Goal: Information Seeking & Learning: Find specific fact

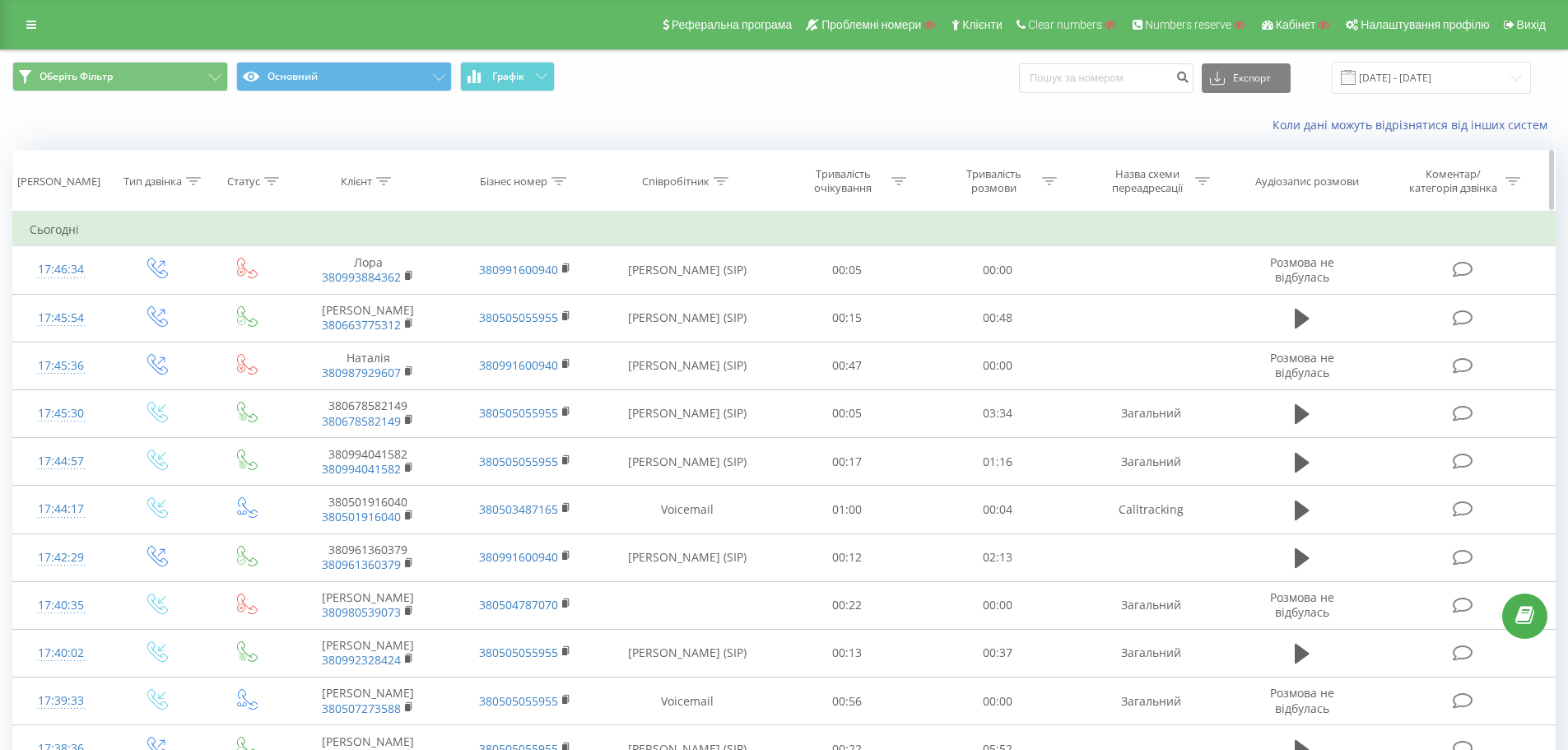
click at [712, 175] on div "Співробітник" at bounding box center [684, 181] width 86 height 14
click at [713, 141] on div "Коли дані можуть відрізнятися вiд інших систем" at bounding box center [784, 125] width 1566 height 39
drag, startPoint x: 684, startPoint y: 297, endPoint x: 696, endPoint y: 313, distance: 20.0
click at [684, 297] on input "text" at bounding box center [688, 299] width 145 height 29
paste input "сухович"
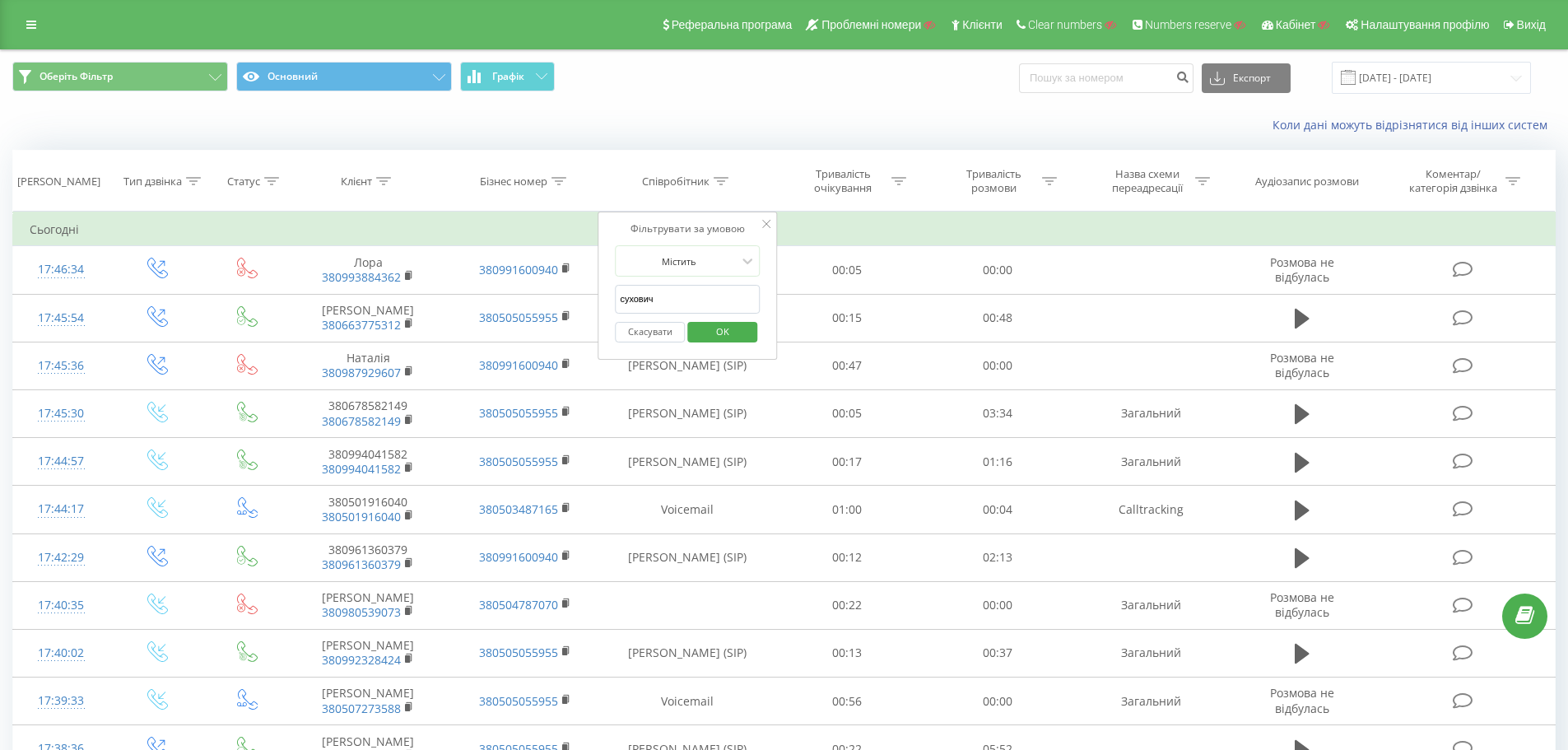
type input "сухович"
click at [727, 335] on span "OK" at bounding box center [723, 331] width 46 height 26
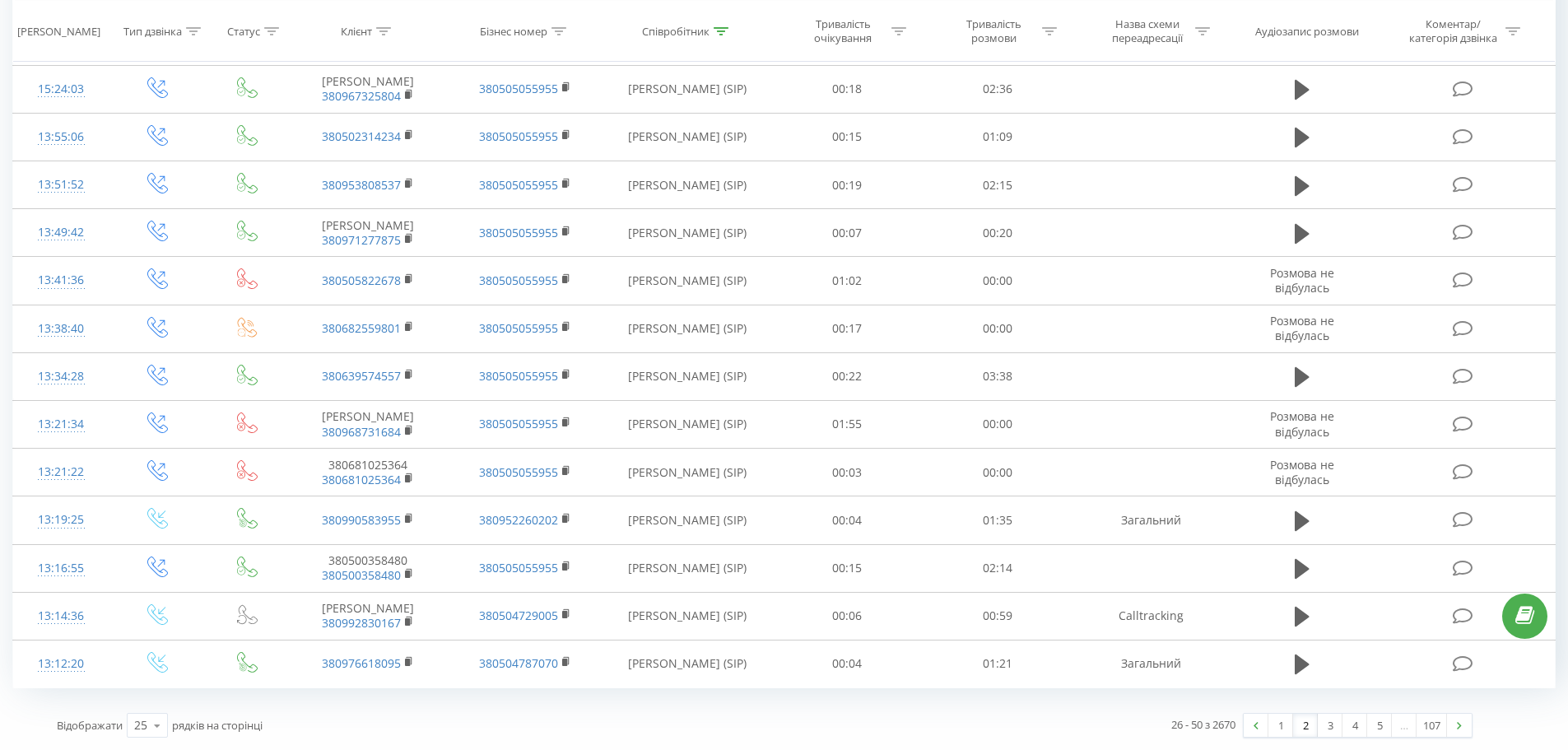
drag, startPoint x: 766, startPoint y: 272, endPoint x: 1250, endPoint y: 702, distance: 647.4
click at [1320, 726] on link "3" at bounding box center [1330, 724] width 25 height 23
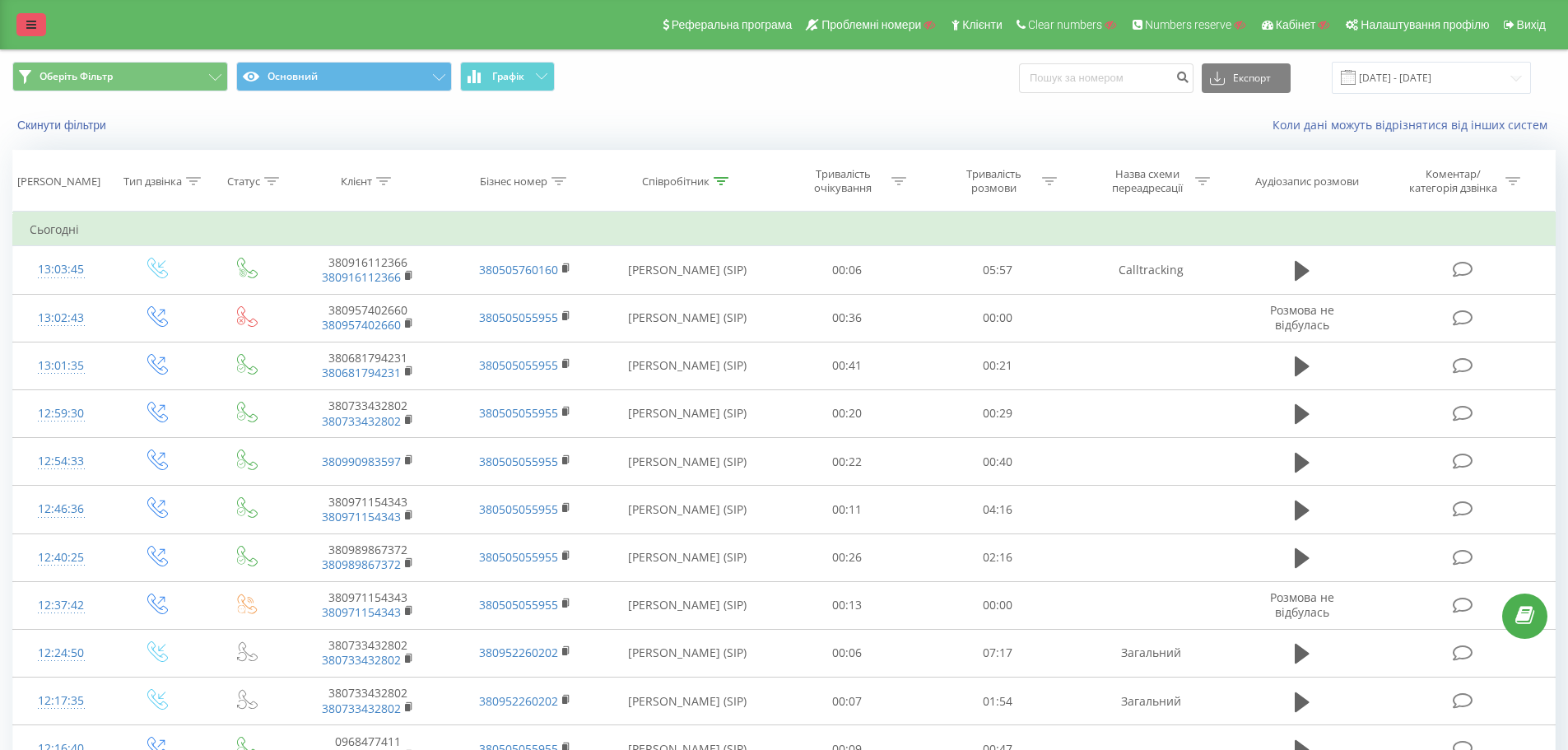
click at [26, 28] on icon at bounding box center [32, 24] width 10 height 11
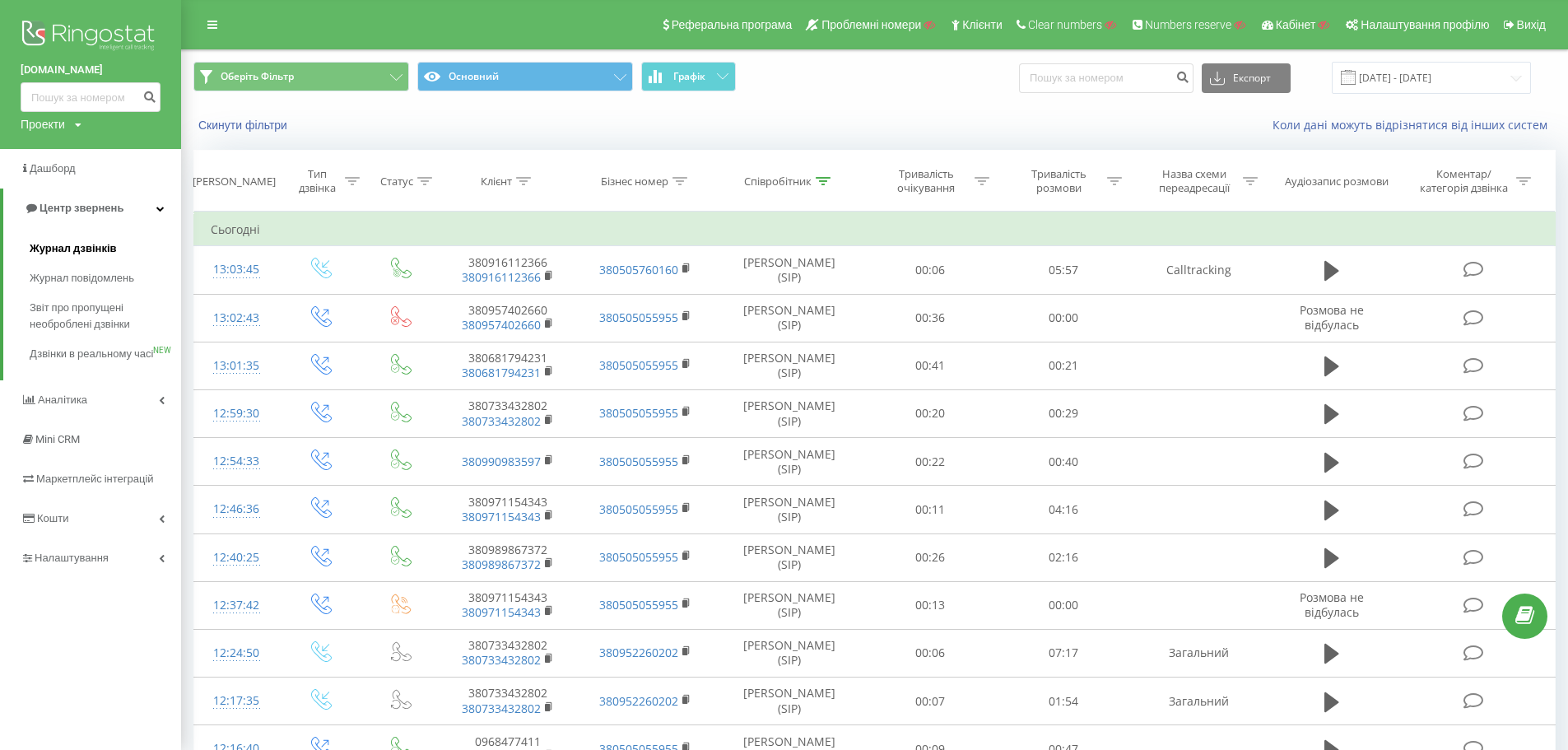
click at [75, 244] on span "Журнал дзвінків" at bounding box center [73, 248] width 87 height 16
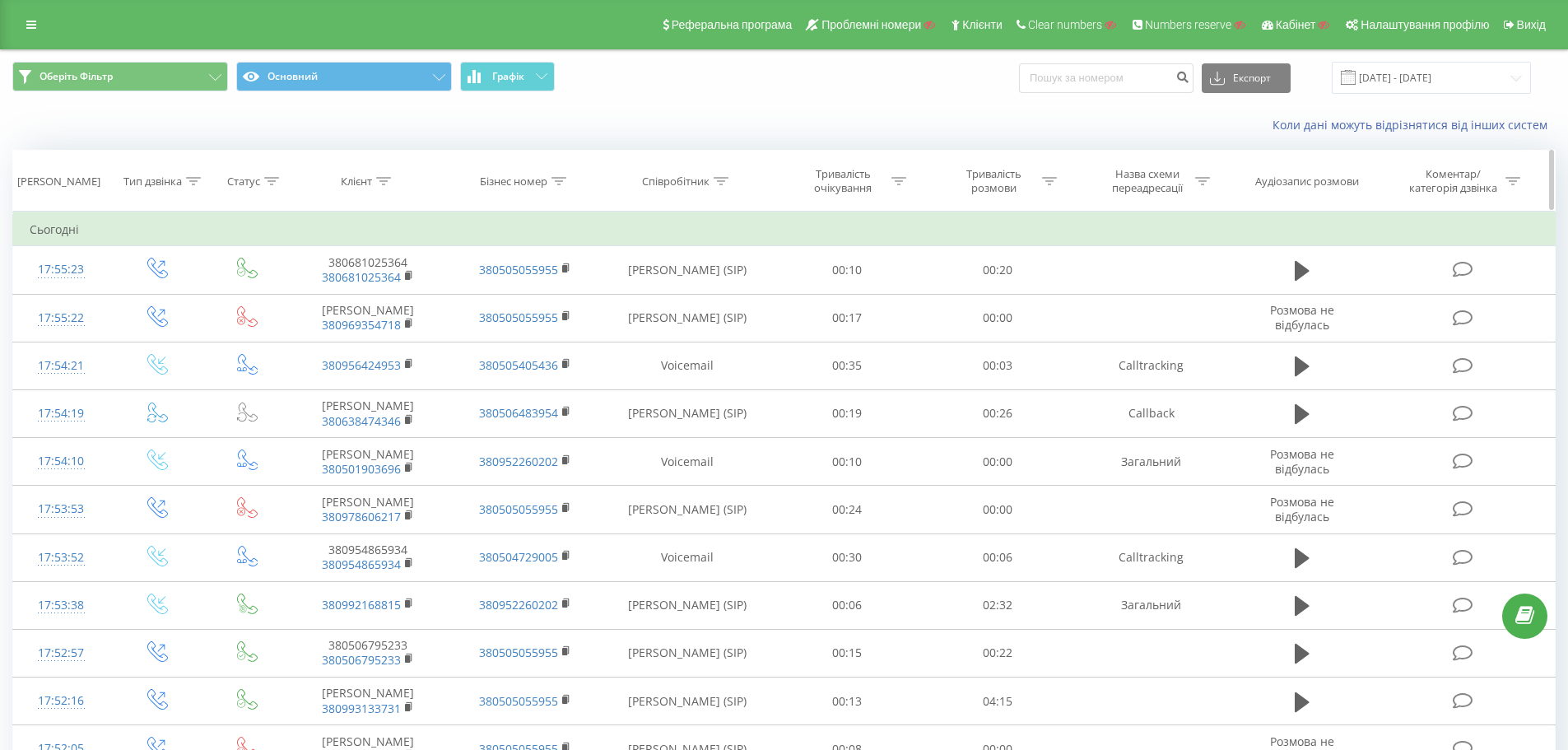
click at [715, 180] on icon at bounding box center [720, 181] width 15 height 9
click at [682, 302] on input "text" at bounding box center [688, 299] width 145 height 29
paste input "сухович"
type input "сухович"
click at [720, 325] on span "OK" at bounding box center [723, 331] width 46 height 26
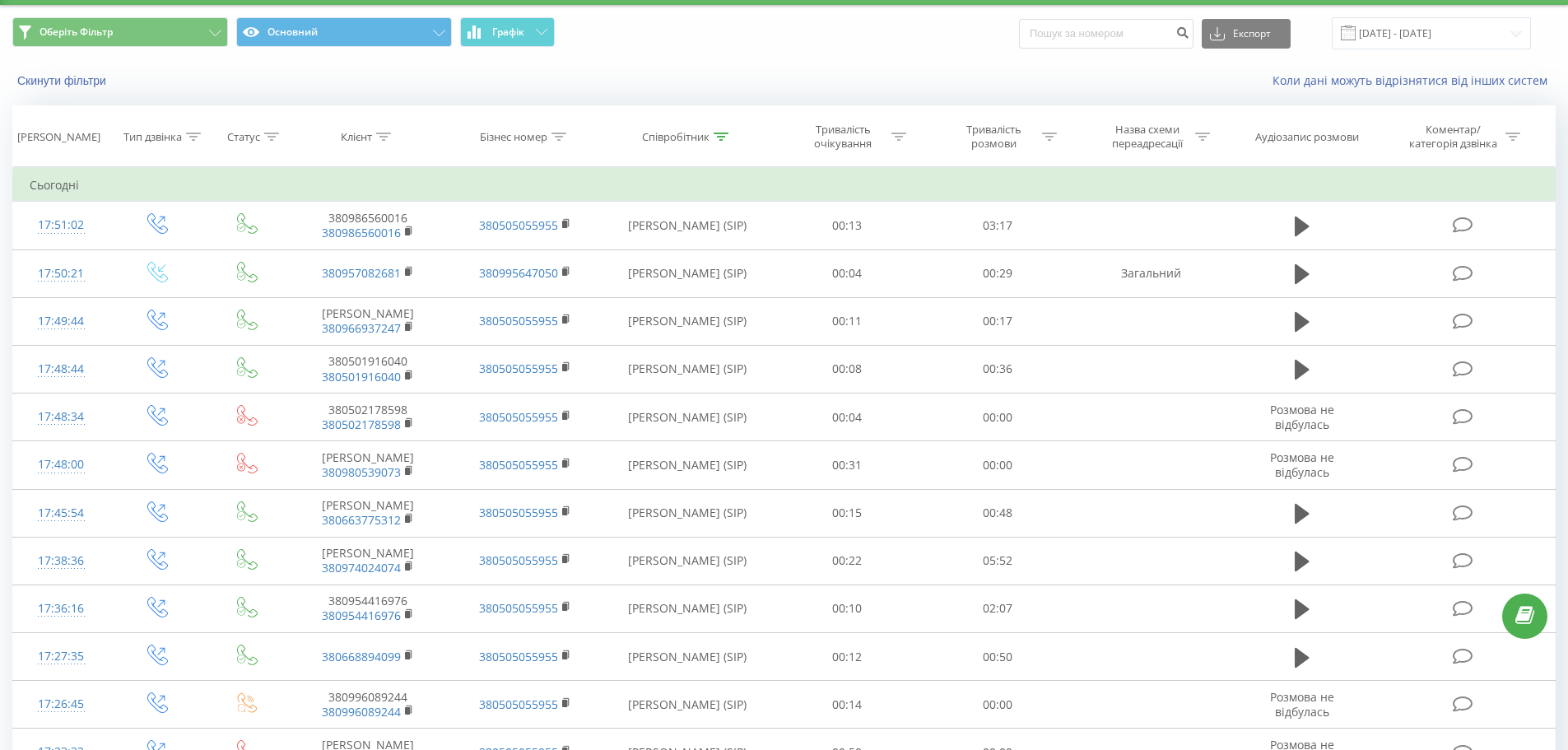
scroll to position [768, 0]
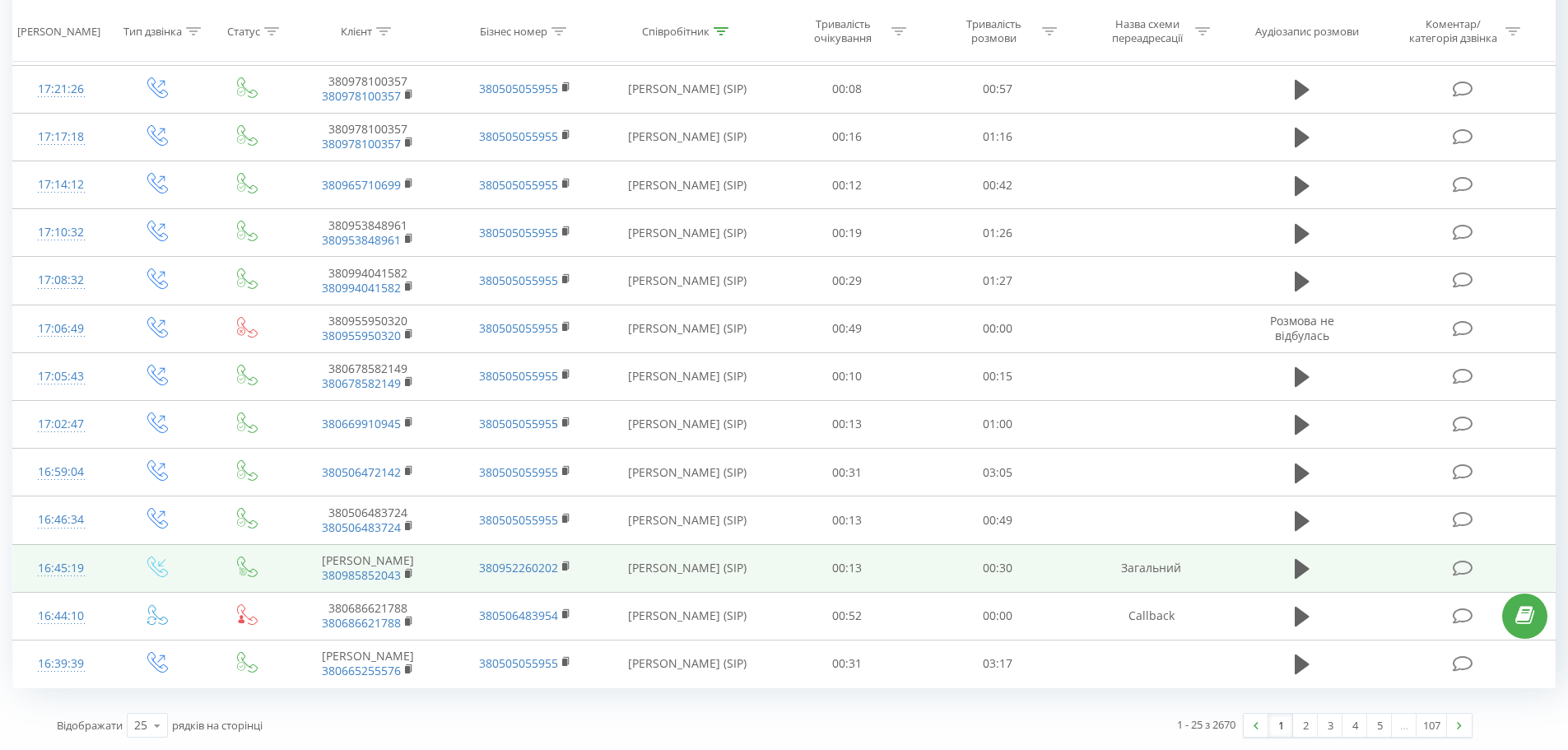
drag, startPoint x: 755, startPoint y: 272, endPoint x: 792, endPoint y: 571, distance: 301.3
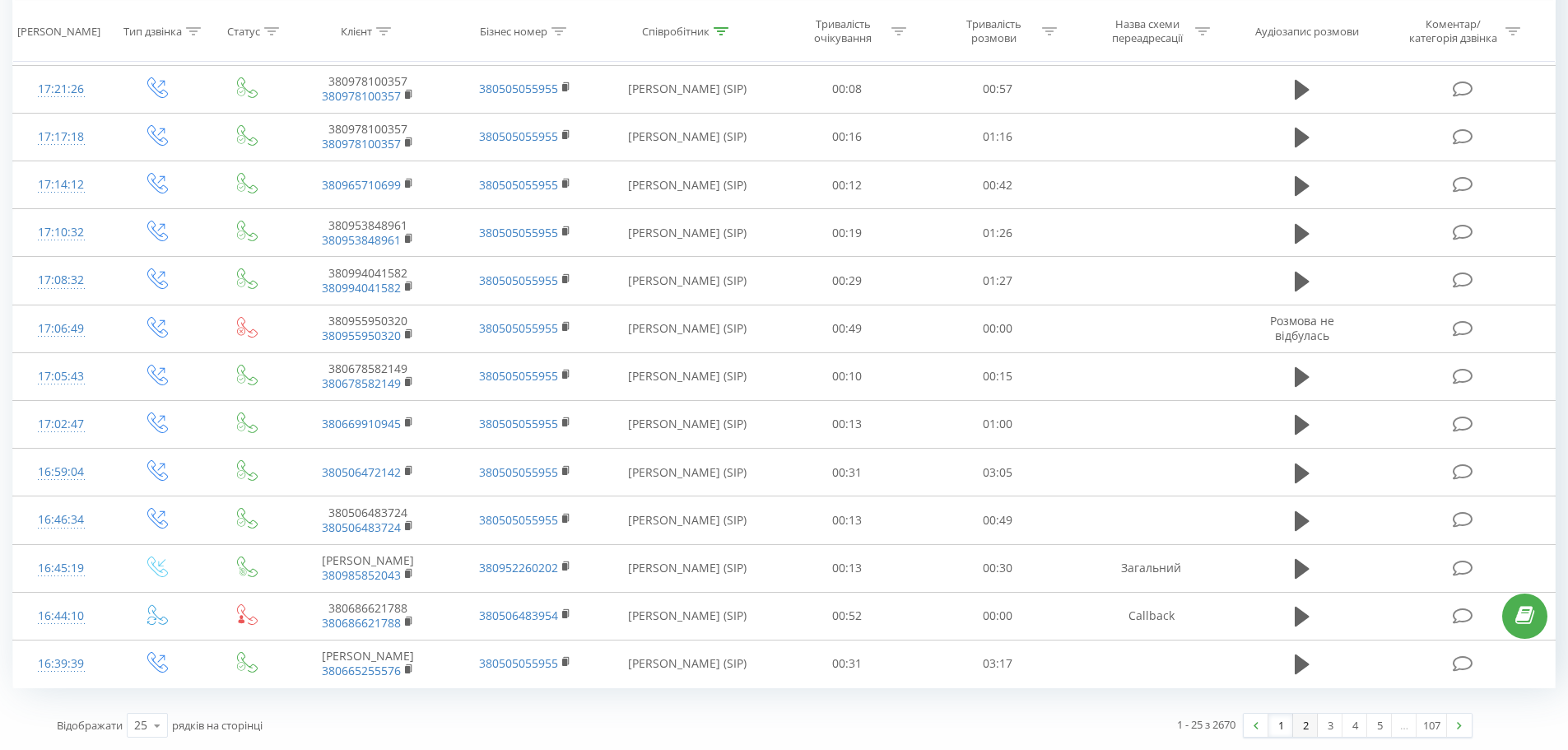
click at [1302, 730] on link "2" at bounding box center [1305, 724] width 25 height 23
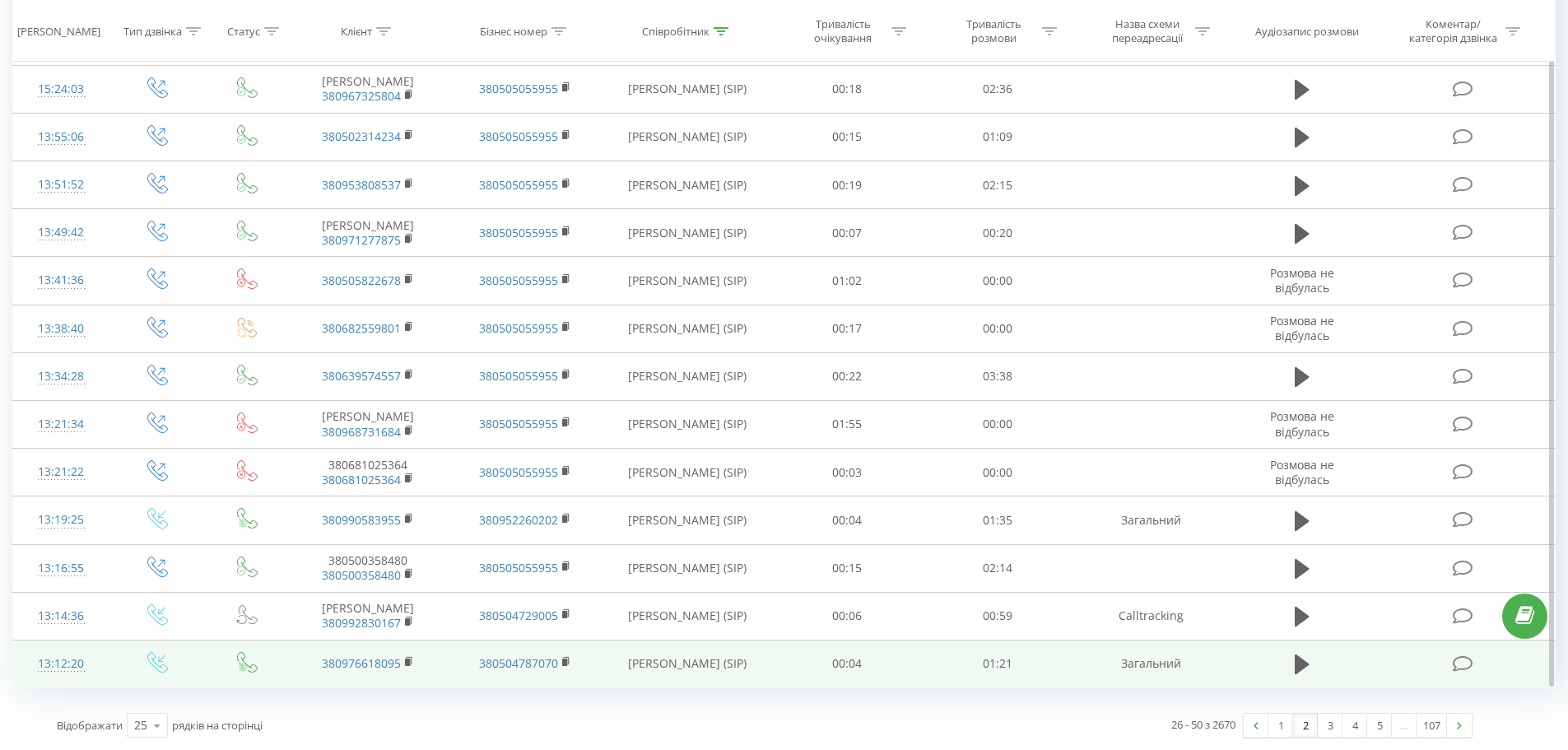
drag, startPoint x: 956, startPoint y: 349, endPoint x: 1100, endPoint y: 668, distance: 350.0
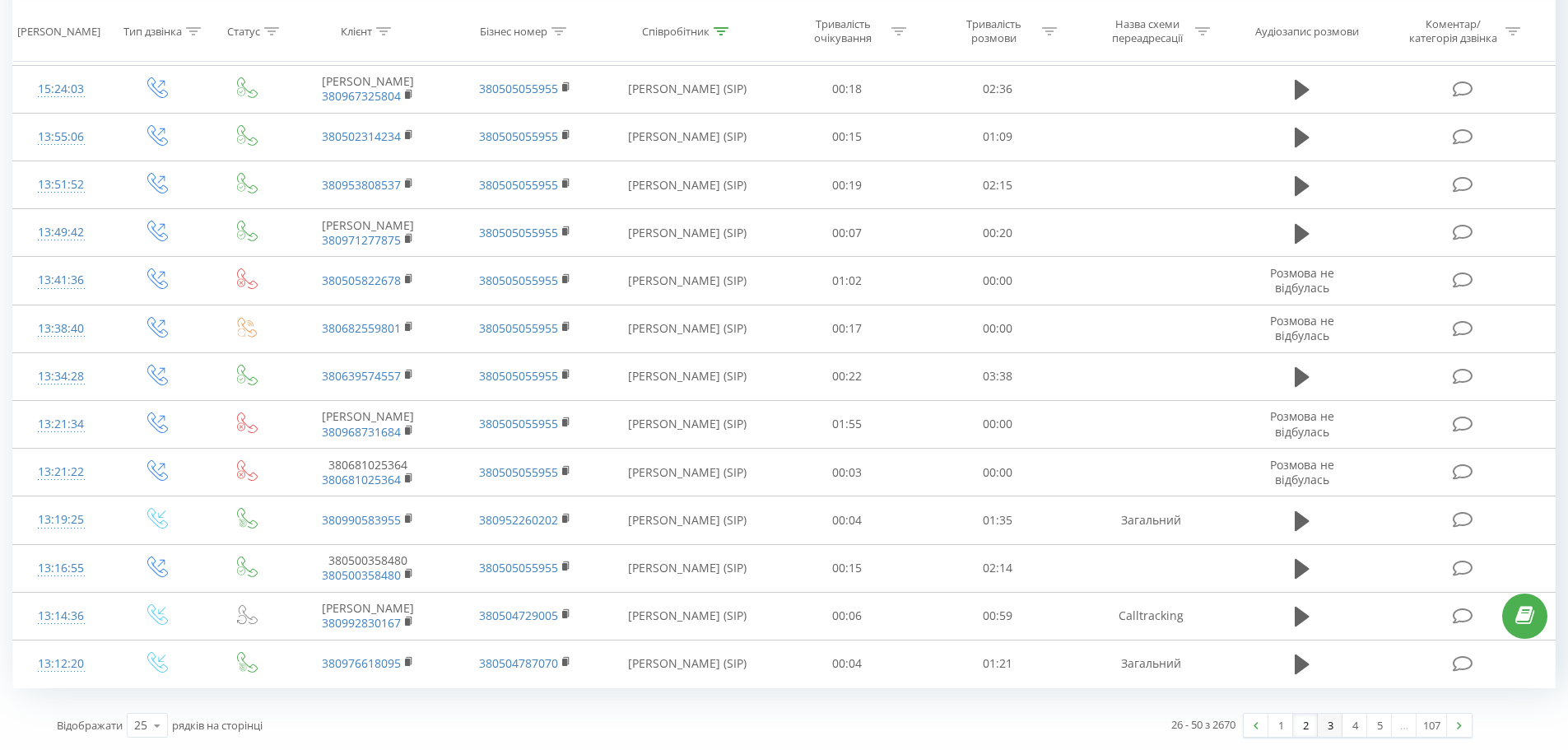
click at [1330, 719] on link "3" at bounding box center [1330, 724] width 25 height 23
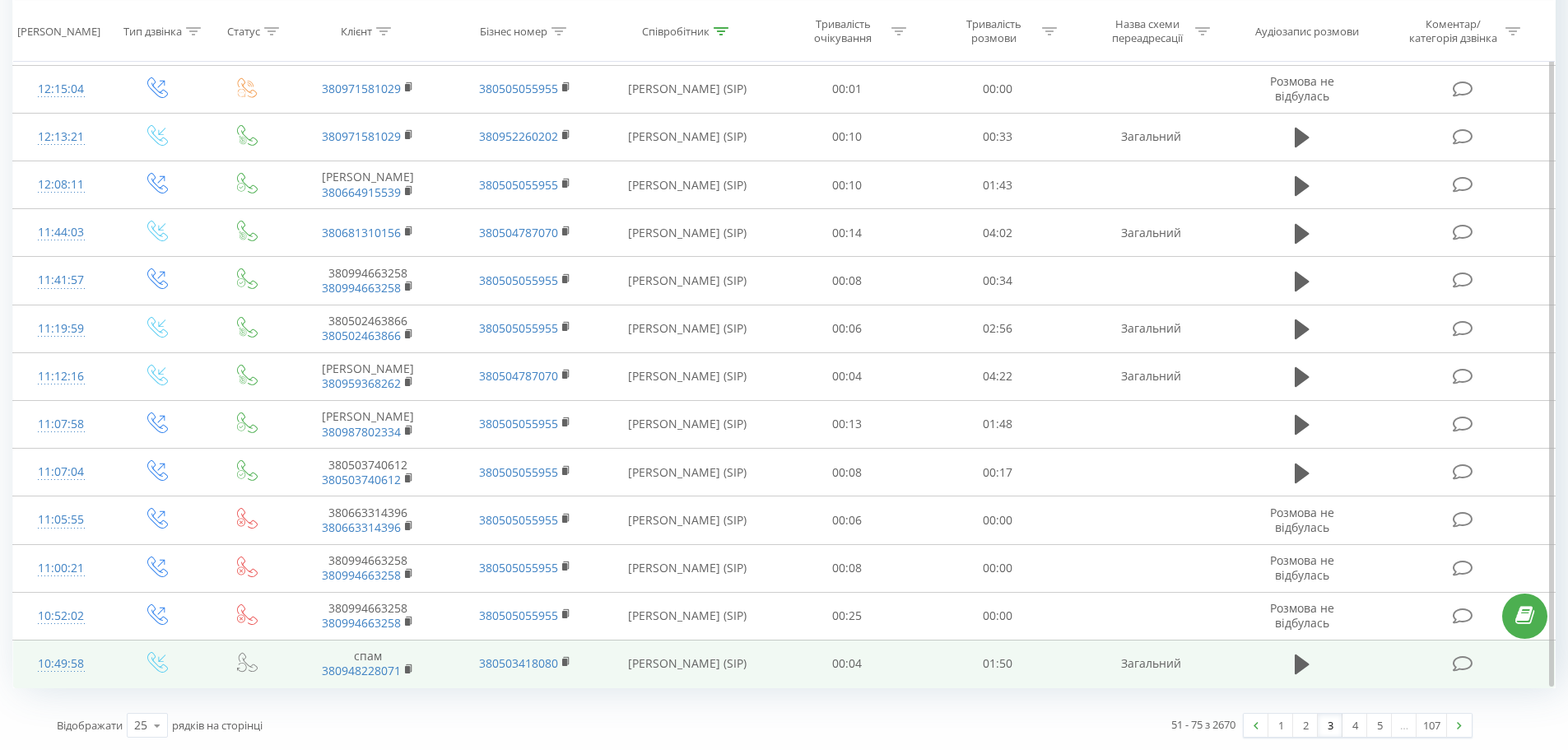
drag, startPoint x: 818, startPoint y: 231, endPoint x: 978, endPoint y: 679, distance: 475.7
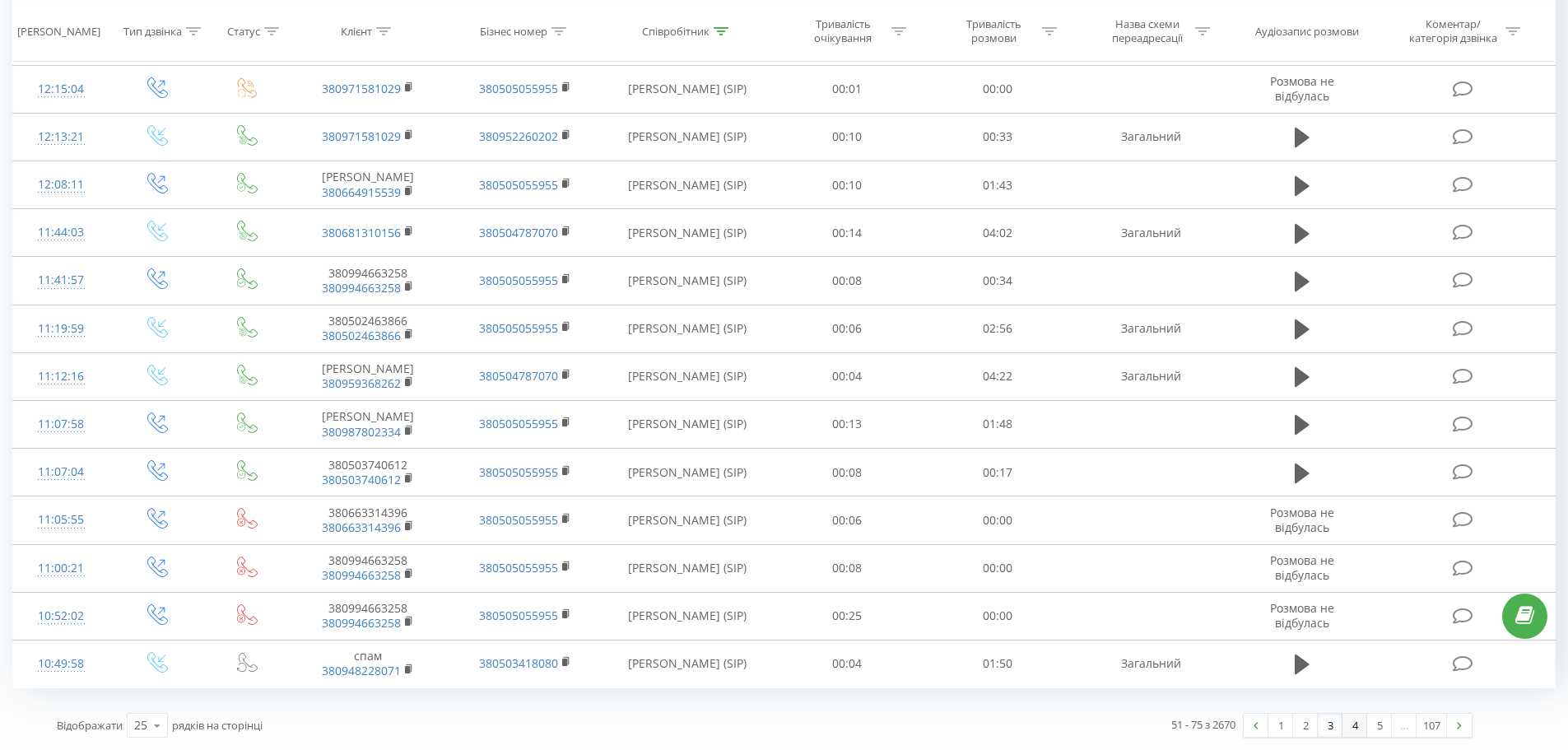
click at [1352, 721] on link "4" at bounding box center [1354, 724] width 25 height 23
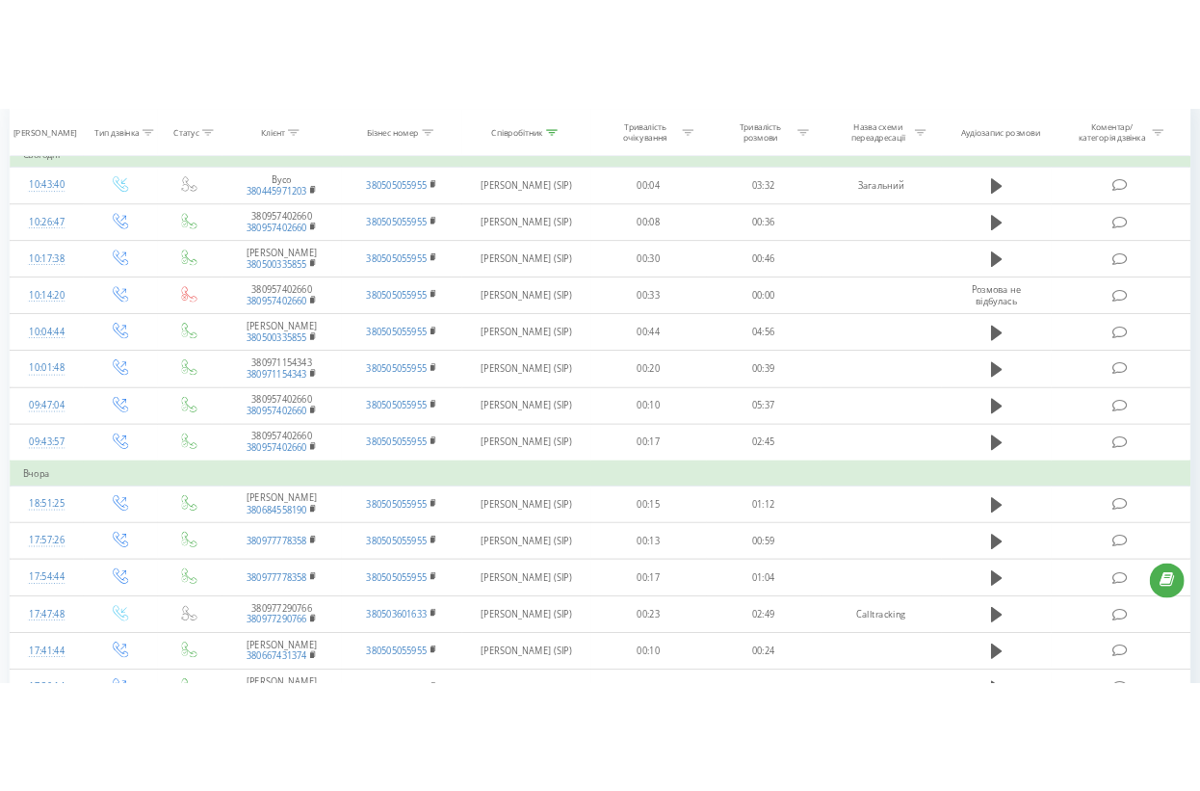
scroll to position [923, 0]
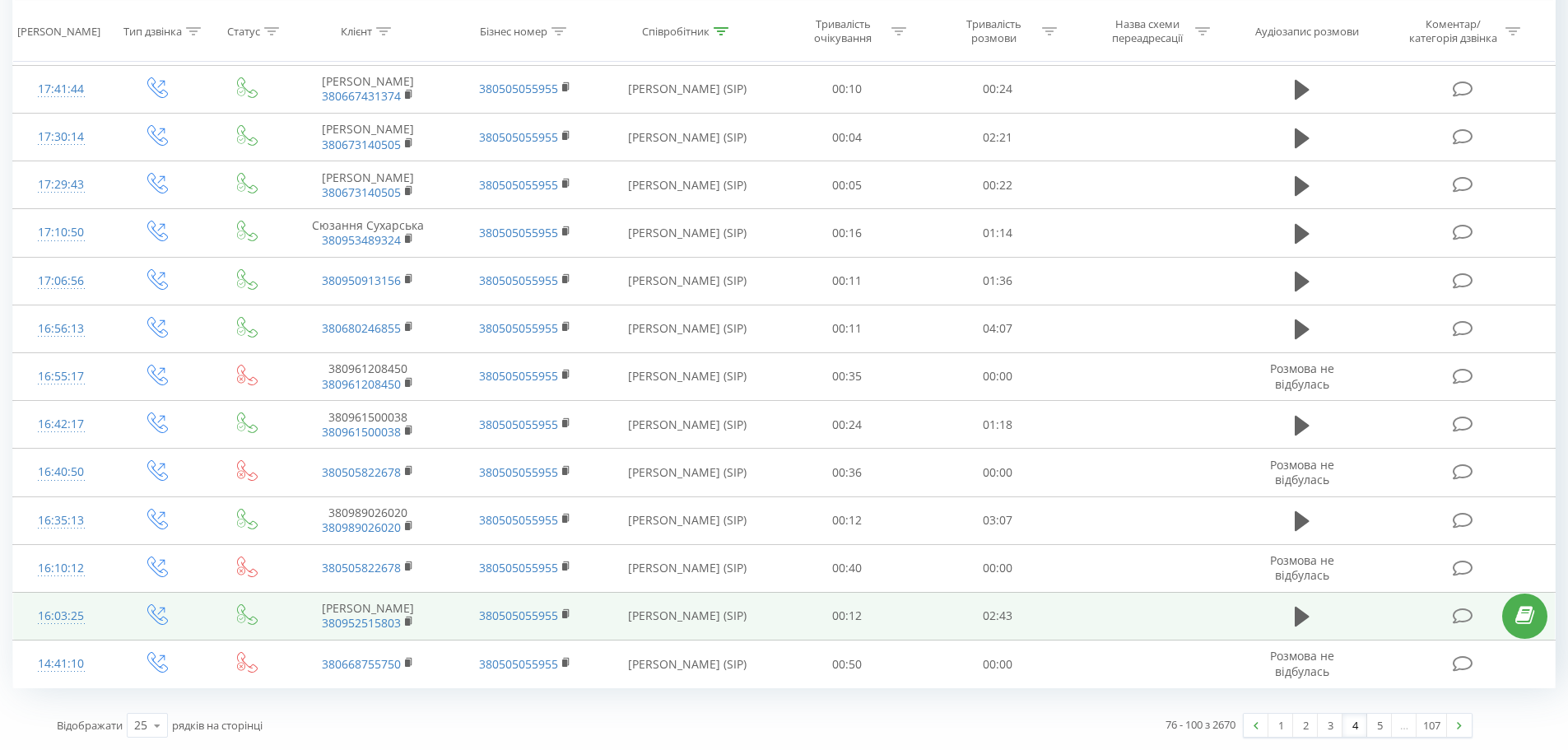
drag, startPoint x: 761, startPoint y: 193, endPoint x: 848, endPoint y: 628, distance: 443.6
